Goal: Task Accomplishment & Management: Use online tool/utility

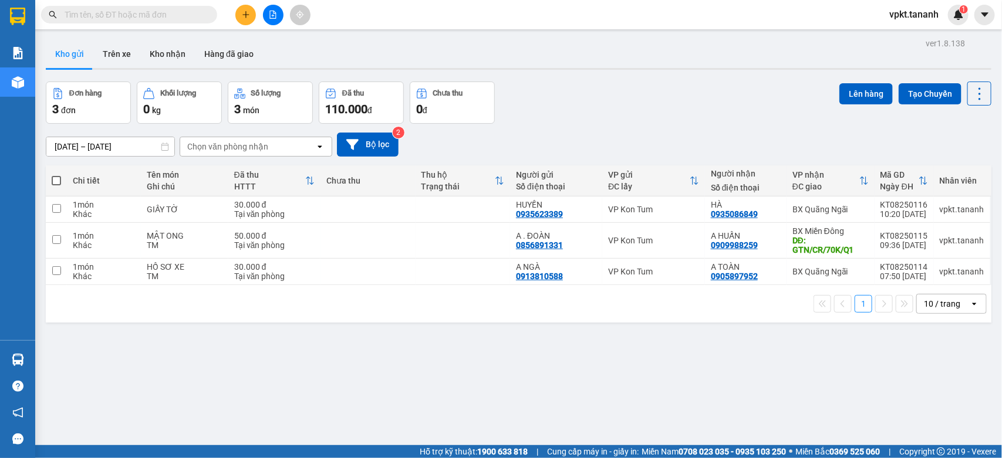
click at [242, 16] on icon "plus" at bounding box center [246, 15] width 8 height 8
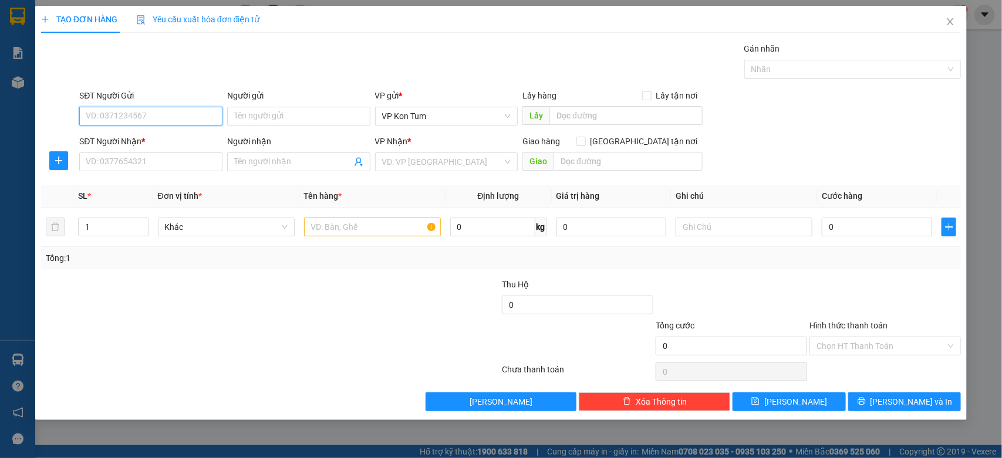
click at [182, 112] on input "SĐT Người Gửi" at bounding box center [150, 116] width 143 height 19
click at [136, 120] on input "SĐT Người Gửi" at bounding box center [150, 116] width 143 height 19
click at [150, 120] on input "SĐT Người Gửi" at bounding box center [150, 116] width 143 height 19
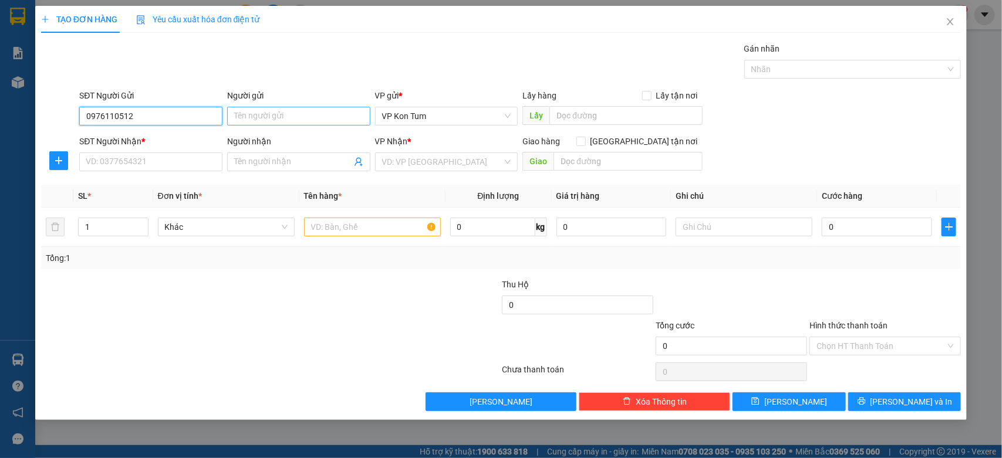
type input "0976110512"
click at [267, 116] on input "Người gửi" at bounding box center [298, 116] width 143 height 19
type input "A. VỊNH"
click at [201, 165] on input "SĐT Người Nhận *" at bounding box center [150, 162] width 143 height 19
click at [123, 163] on input "097444" at bounding box center [150, 162] width 143 height 19
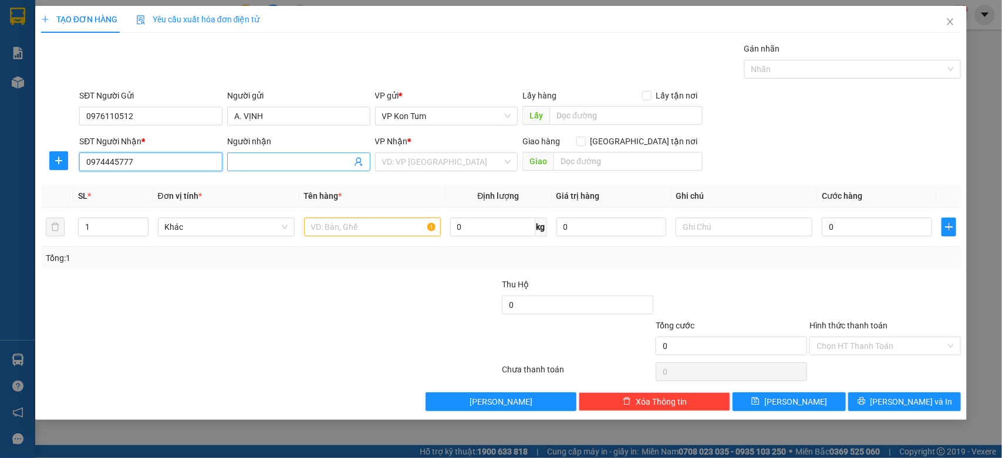
type input "0974445777"
click at [246, 163] on input "Người nhận" at bounding box center [292, 161] width 117 height 13
type input "C. THƯỜNG"
click at [411, 160] on input "search" at bounding box center [442, 162] width 121 height 18
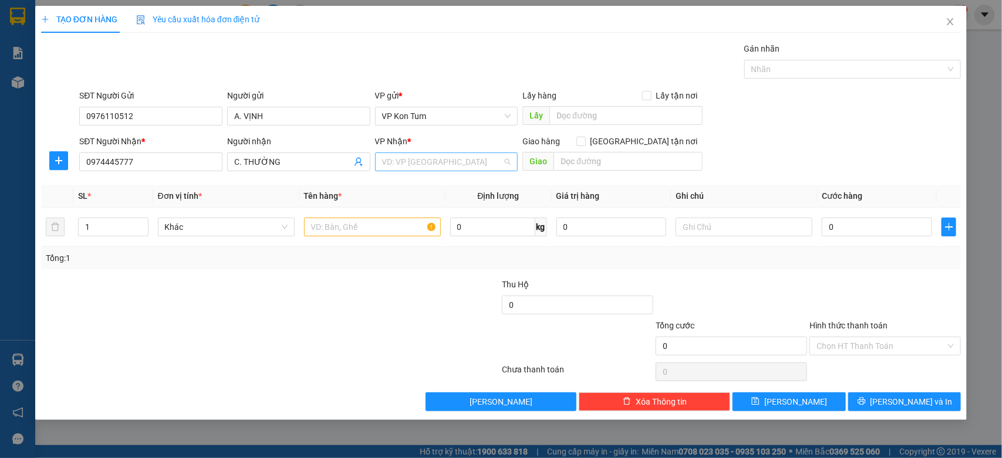
click at [411, 160] on input "search" at bounding box center [442, 162] width 121 height 18
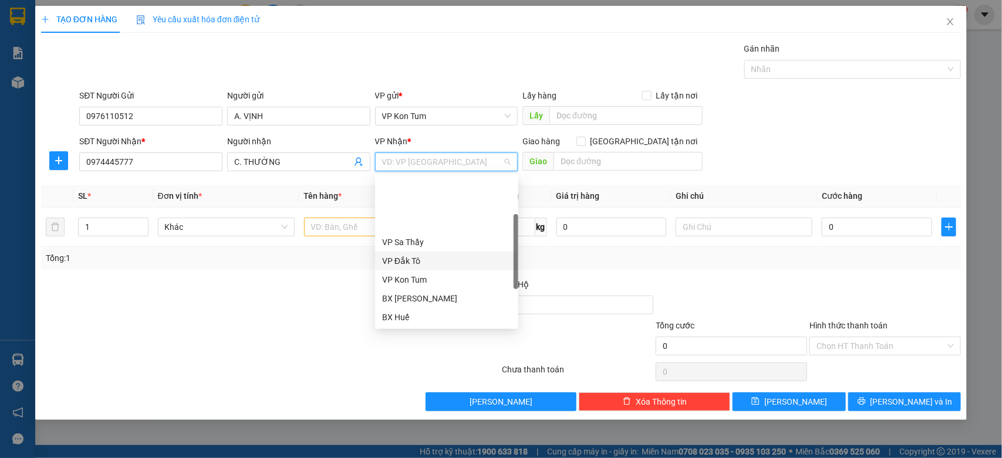
scroll to position [117, 0]
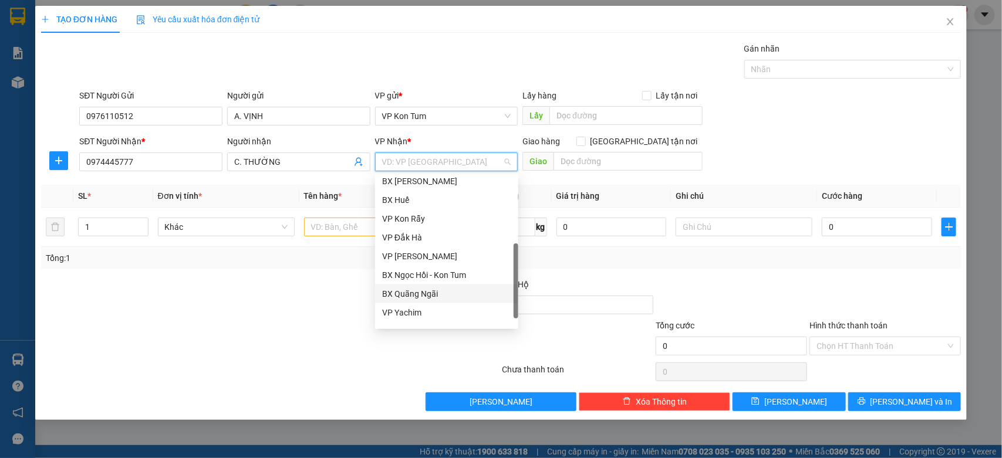
click at [436, 296] on div "BX Quãng Ngãi" at bounding box center [446, 293] width 129 height 13
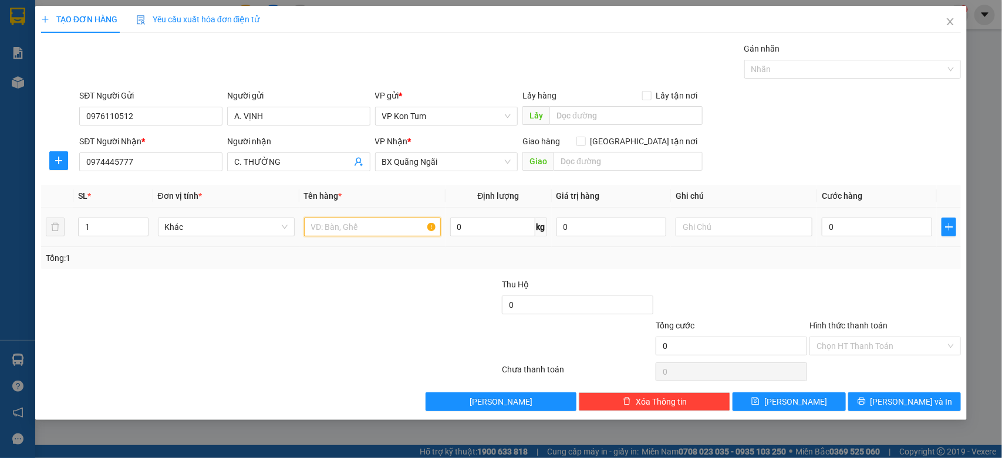
click at [353, 231] on input "text" at bounding box center [372, 227] width 137 height 19
type input "TÀI LIỆU"
click at [471, 233] on input "0" at bounding box center [492, 227] width 85 height 19
click at [687, 226] on input "text" at bounding box center [743, 227] width 137 height 19
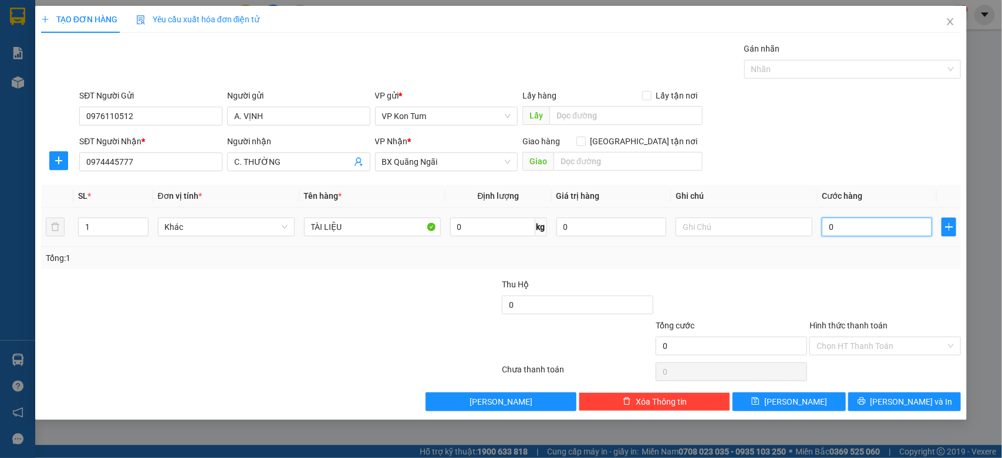
click at [837, 220] on input "0" at bounding box center [876, 227] width 110 height 19
type input "3"
type input "30"
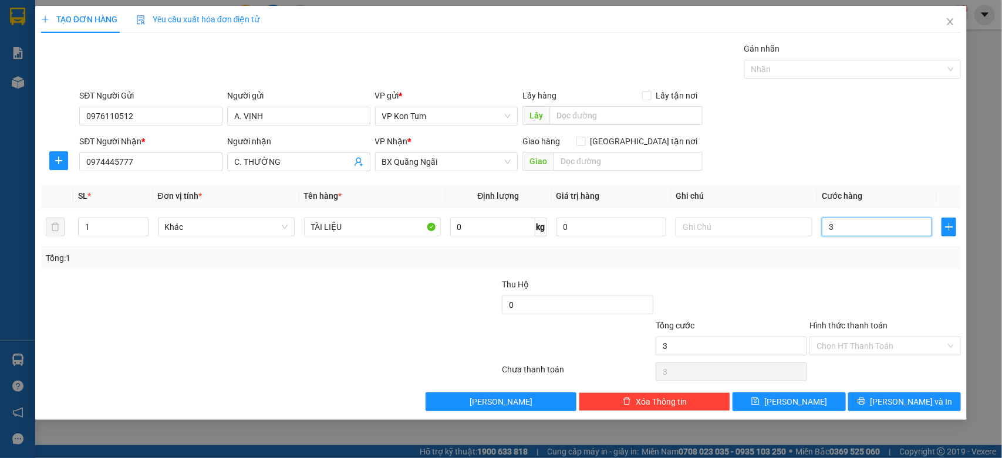
type input "30"
type input "300"
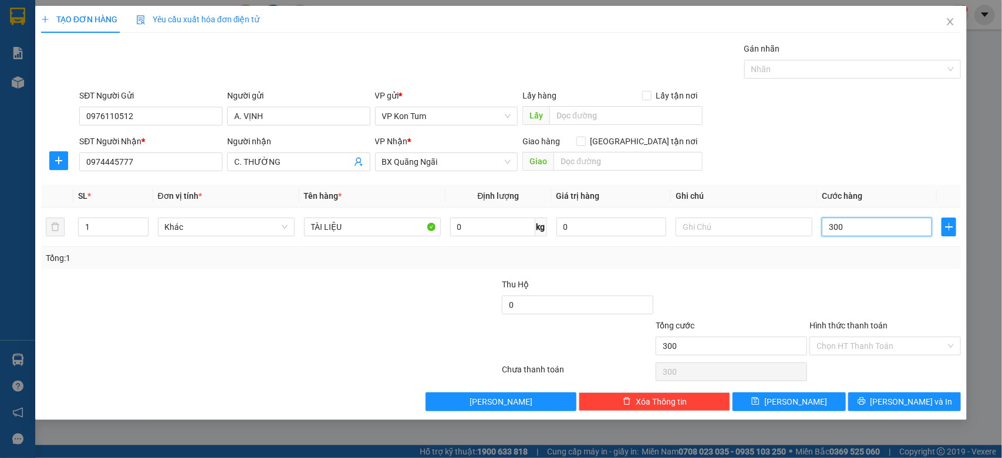
type input "3.000"
type input "30.000"
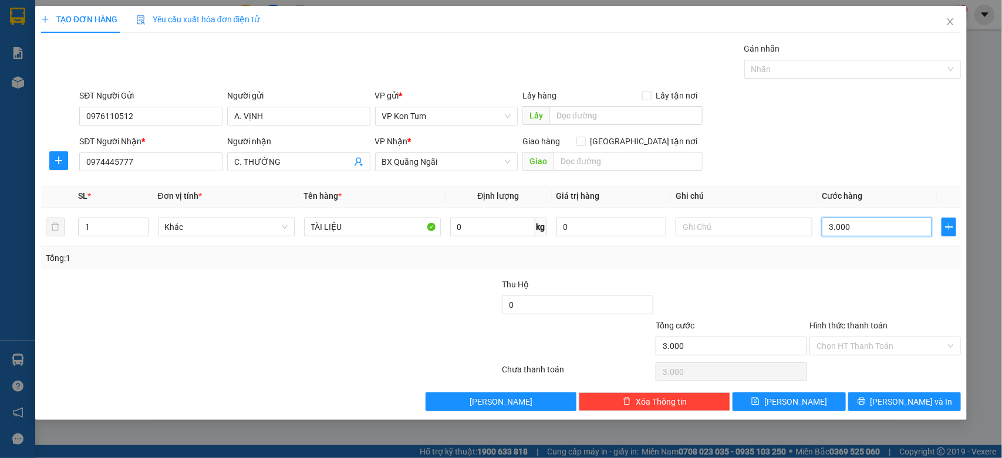
type input "30.000"
click at [470, 312] on div at bounding box center [424, 298] width 154 height 41
click at [906, 410] on button "[PERSON_NAME] và In" at bounding box center [904, 402] width 113 height 19
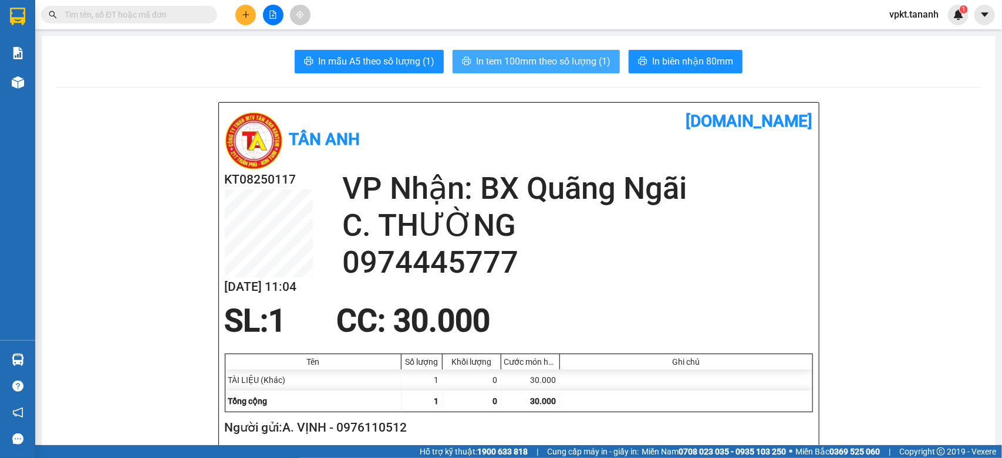
click at [570, 60] on span "In tem 100mm theo số lượng (1)" at bounding box center [543, 61] width 134 height 15
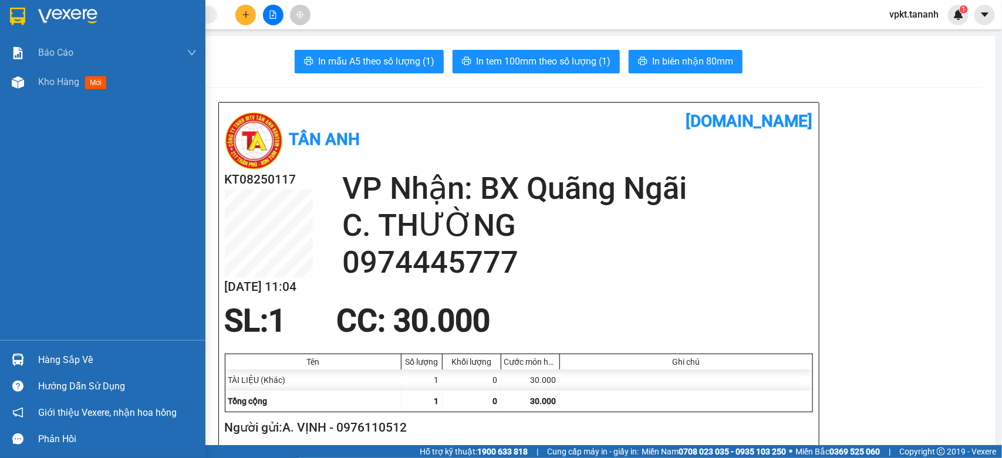
click at [141, 24] on div at bounding box center [117, 17] width 158 height 18
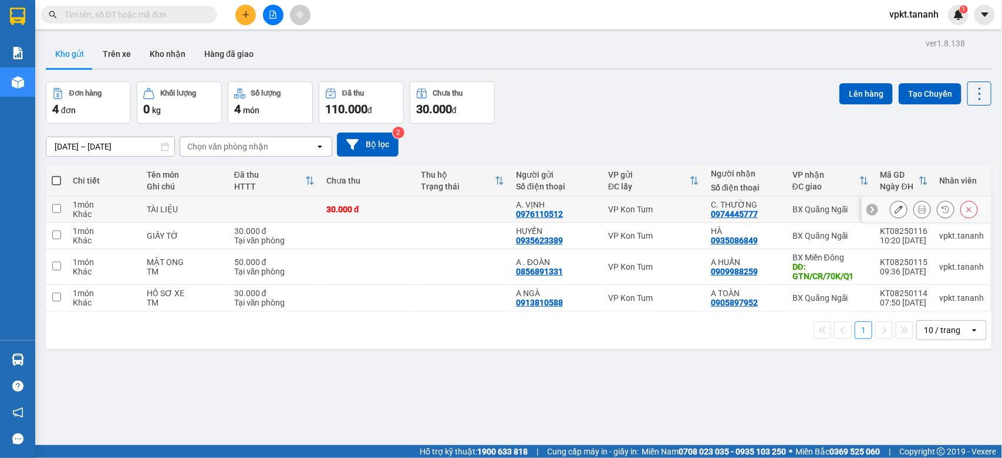
click at [56, 206] on input "checkbox" at bounding box center [56, 208] width 9 height 9
checkbox input "true"
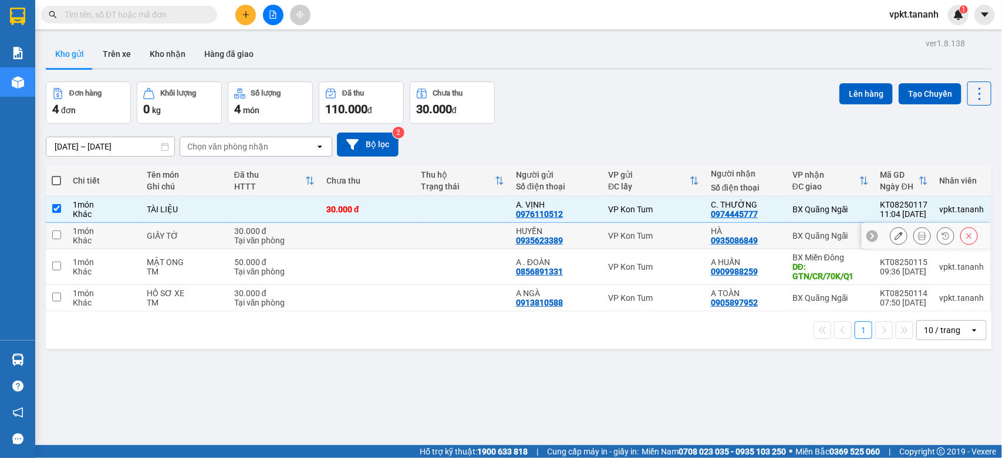
click at [57, 234] on input "checkbox" at bounding box center [56, 235] width 9 height 9
checkbox input "true"
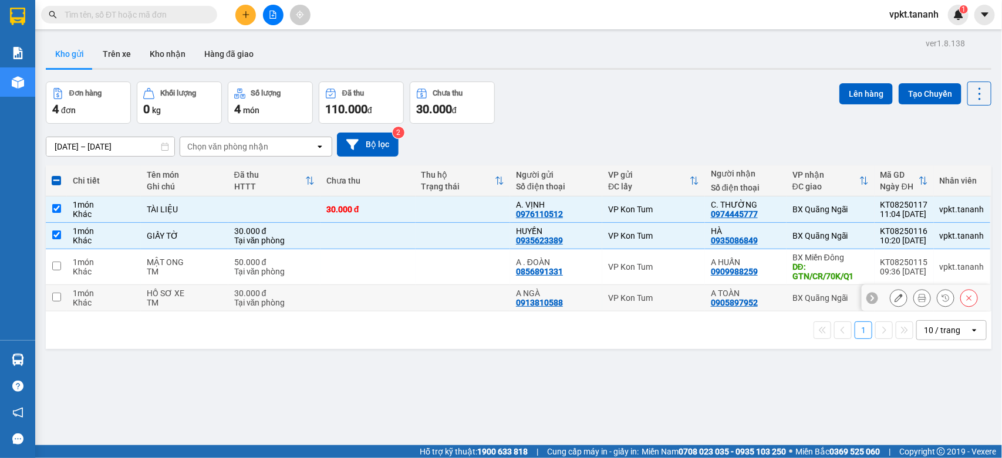
click at [56, 297] on input "checkbox" at bounding box center [56, 297] width 9 height 9
checkbox input "true"
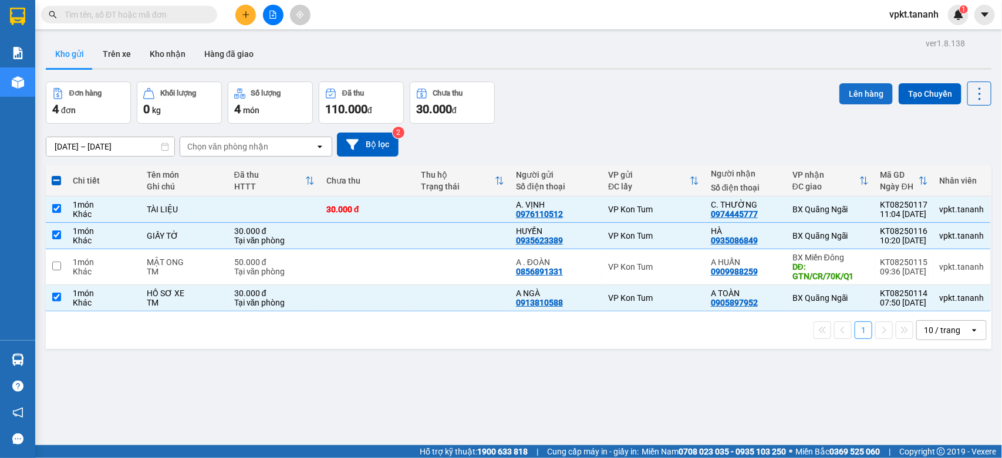
click at [857, 97] on button "Lên hàng" at bounding box center [865, 93] width 53 height 21
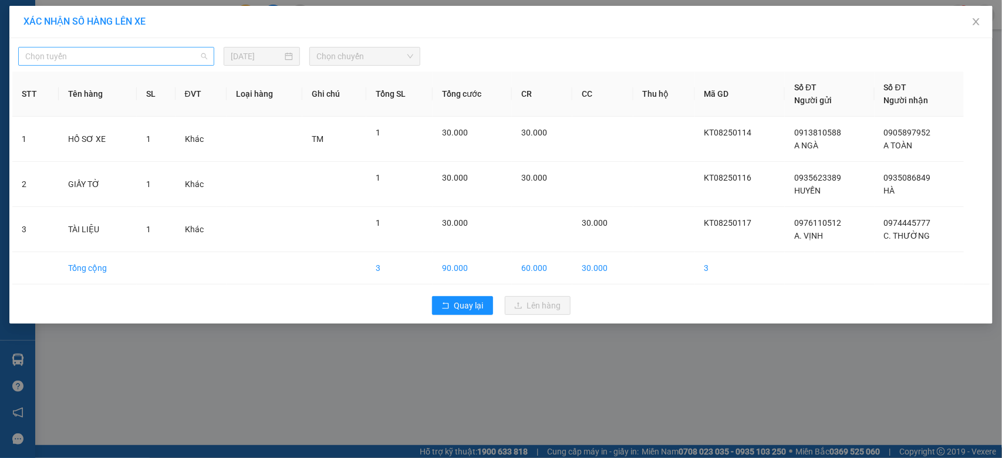
click at [207, 52] on span "Chọn tuyến" at bounding box center [116, 57] width 182 height 18
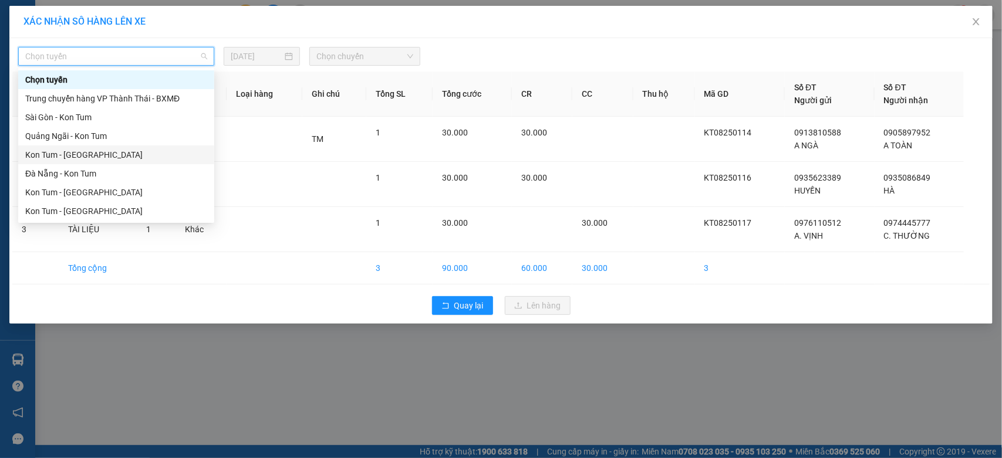
click at [117, 151] on div "Kon Tum - [GEOGRAPHIC_DATA]" at bounding box center [116, 154] width 182 height 13
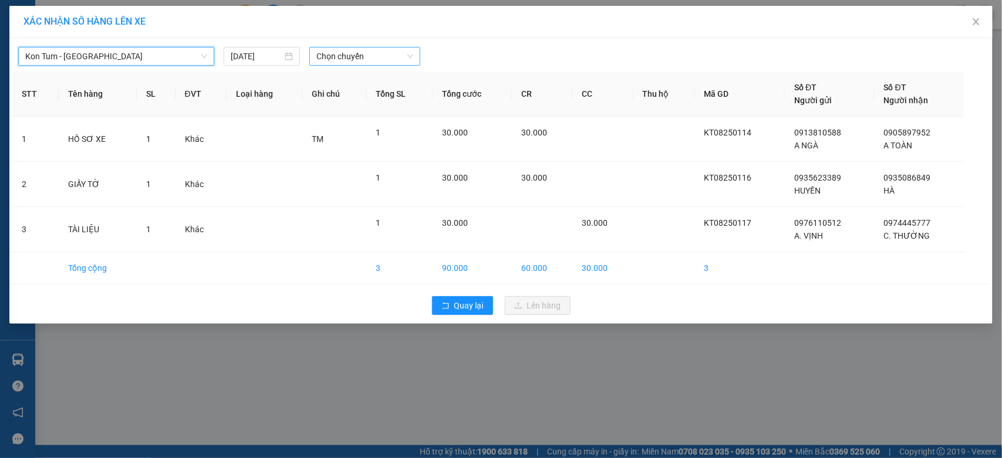
click at [405, 54] on span "Chọn chuyến" at bounding box center [364, 57] width 96 height 18
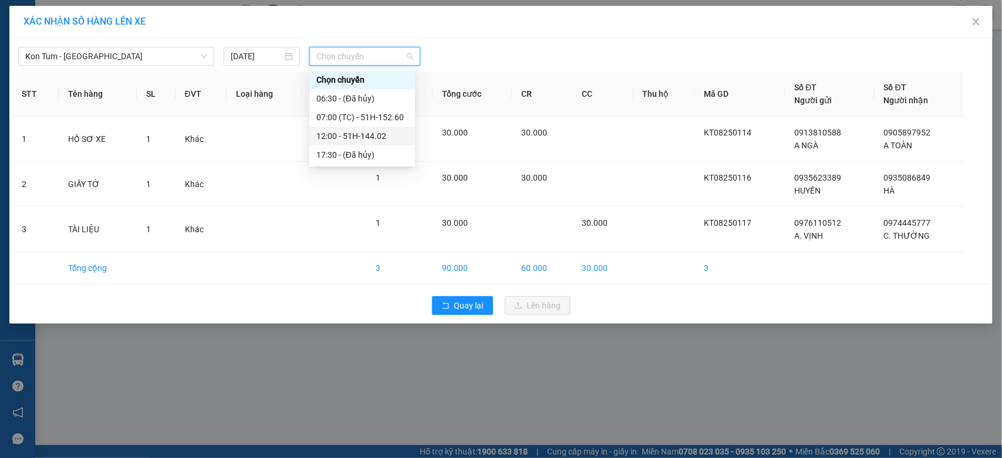
click at [384, 139] on div "12:00 - 51H-144.02" at bounding box center [362, 136] width 92 height 13
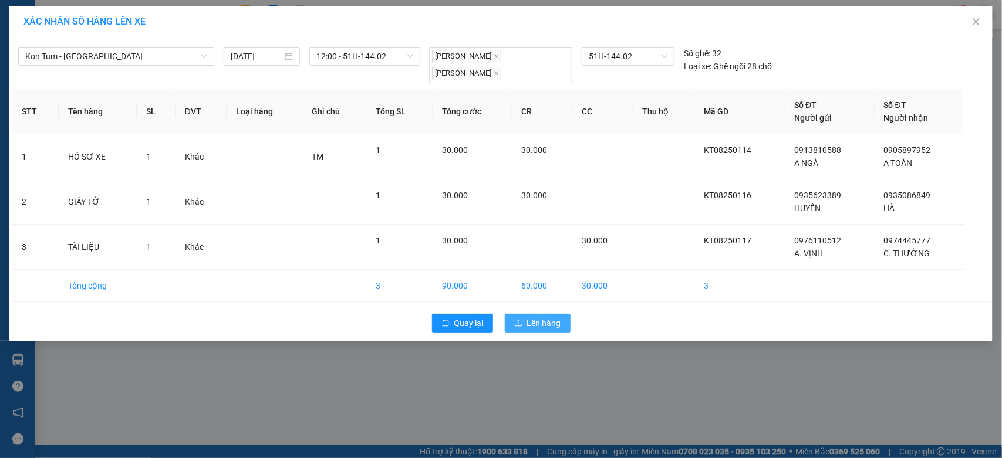
click at [553, 326] on span "Lên hàng" at bounding box center [544, 323] width 34 height 13
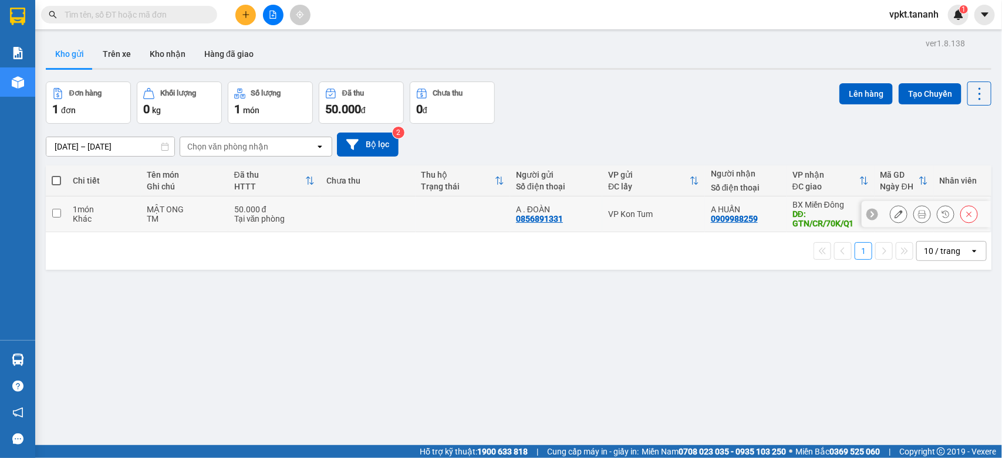
click at [59, 212] on input "checkbox" at bounding box center [56, 213] width 9 height 9
checkbox input "true"
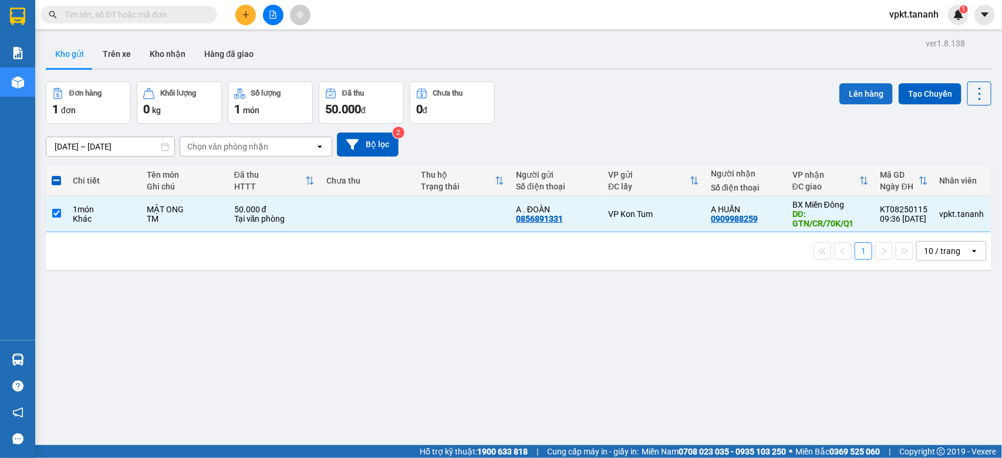
click at [851, 98] on button "Lên hàng" at bounding box center [865, 93] width 53 height 21
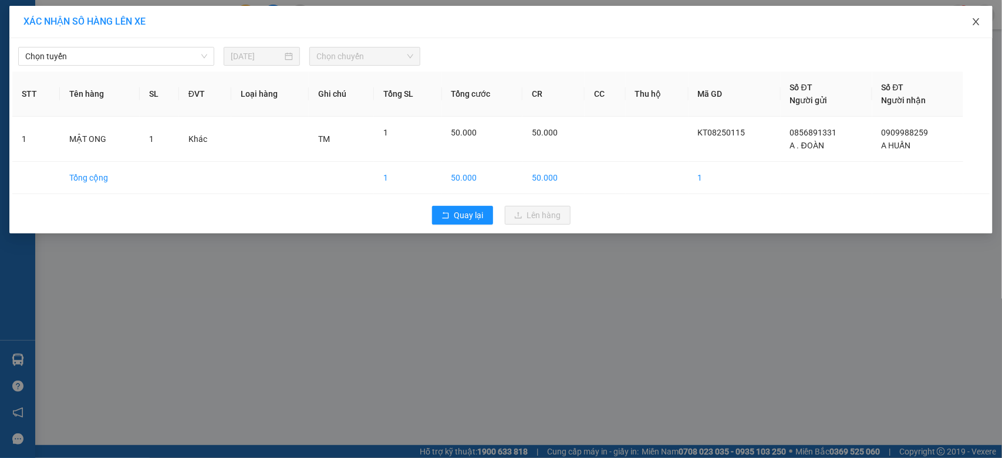
click at [972, 22] on icon "close" at bounding box center [975, 21] width 9 height 9
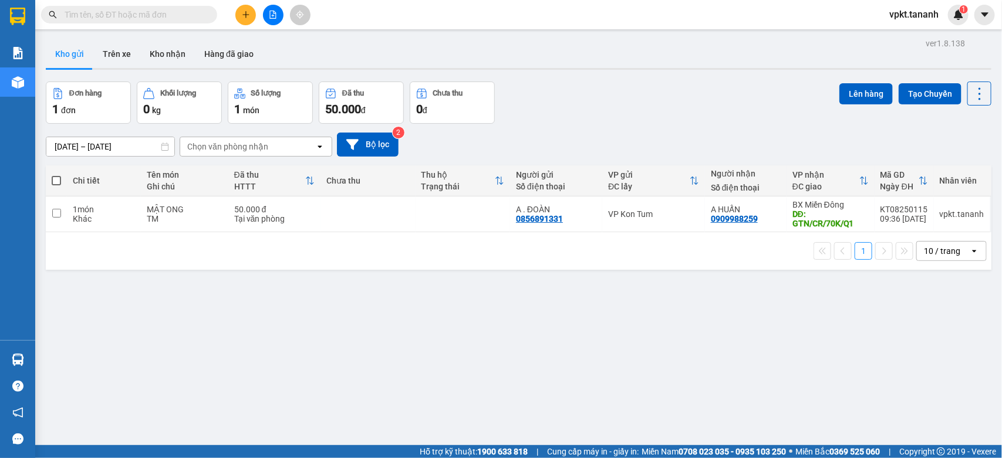
click at [195, 264] on div "1 10 / trang open" at bounding box center [518, 251] width 945 height 38
